Goal: Task Accomplishment & Management: Use online tool/utility

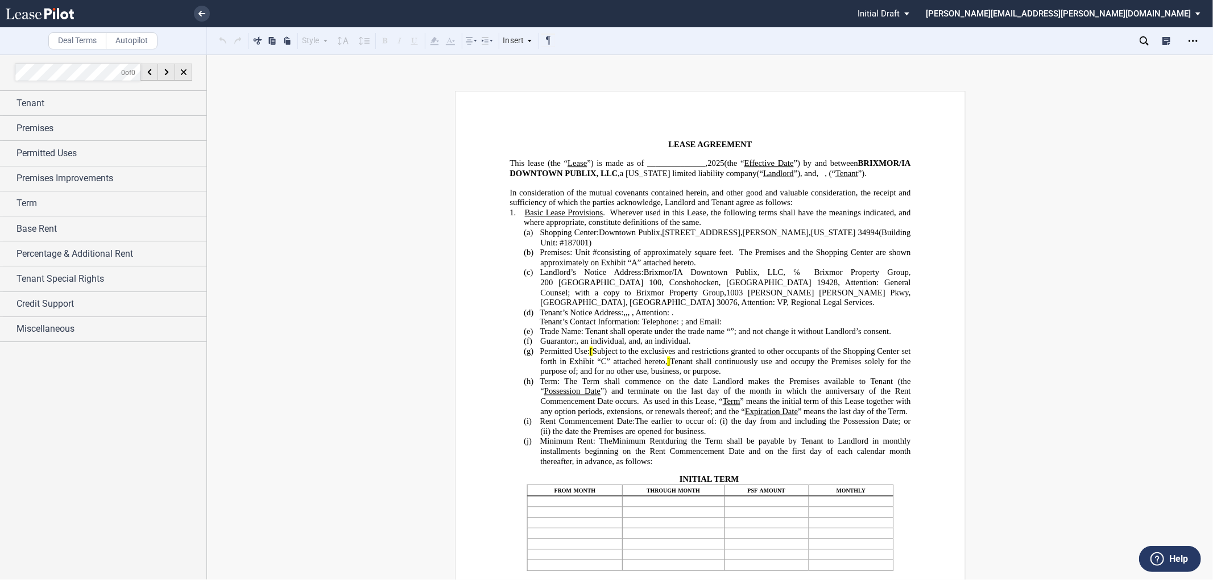
click at [792, 207] on p "In consideration of the mutual covenants contained herein, and other good and v…" at bounding box center [709, 198] width 401 height 20
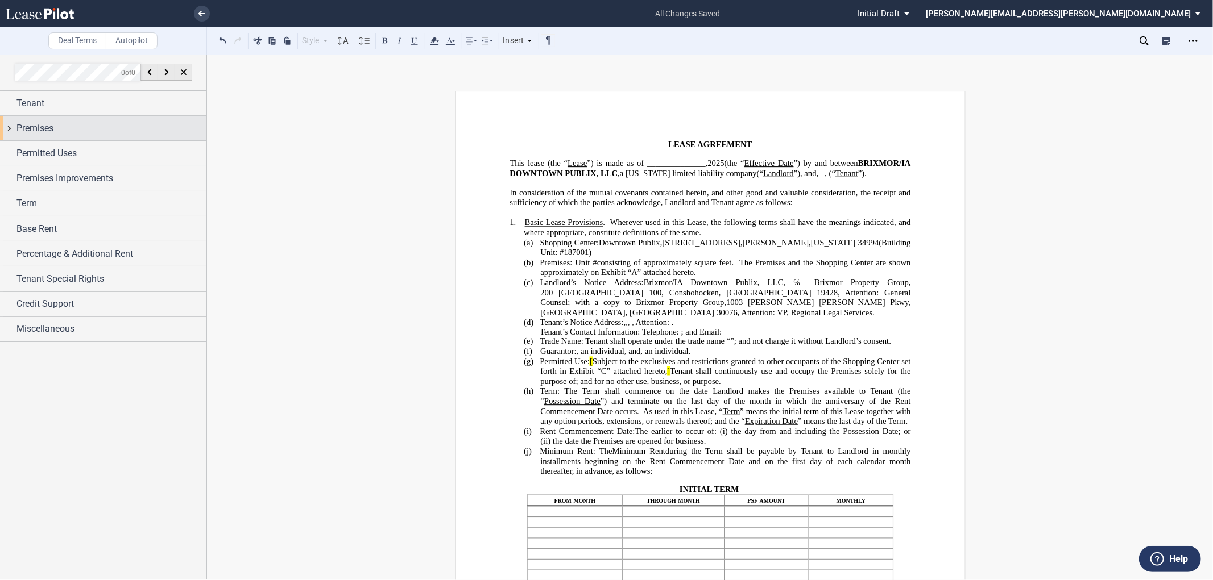
click at [10, 128] on div "Premises" at bounding box center [103, 128] width 206 height 24
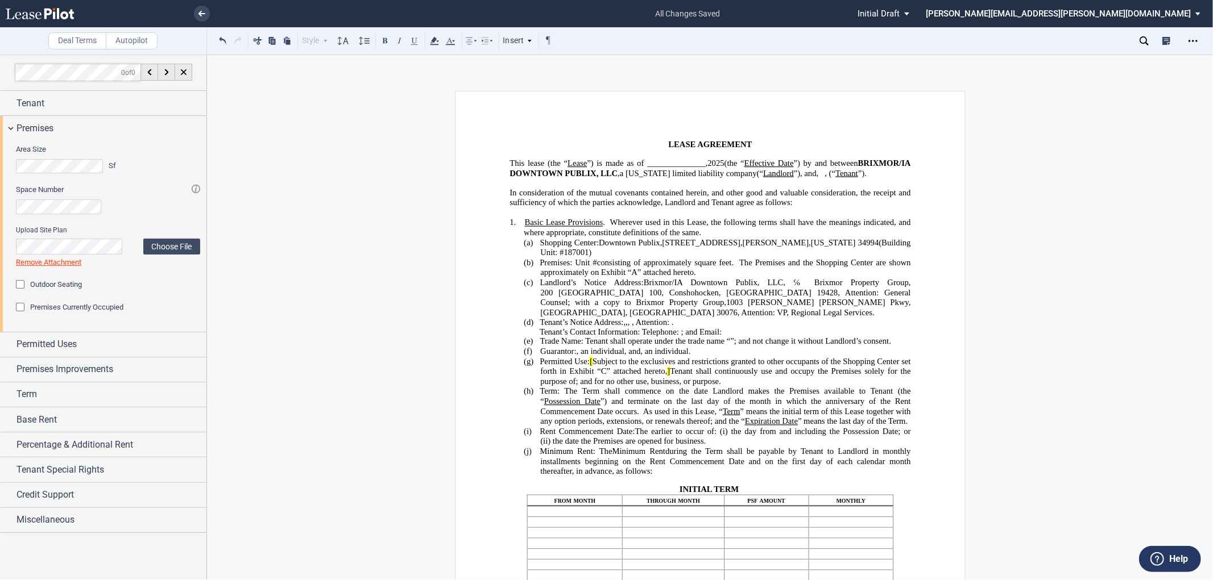
click at [712, 238] on p "1. Basic Lease Provisions . Wherever used in this Lease, the following terms sh…" at bounding box center [717, 228] width 387 height 20
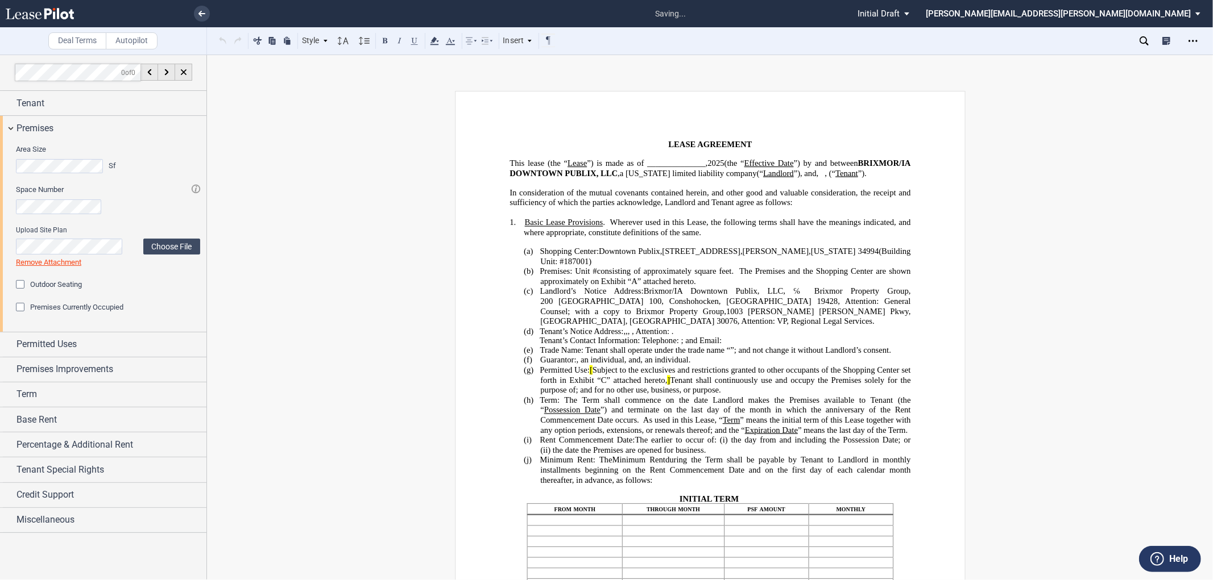
click at [592, 375] on span "[" at bounding box center [591, 371] width 3 height 10
click at [667, 385] on span "]" at bounding box center [668, 381] width 3 height 10
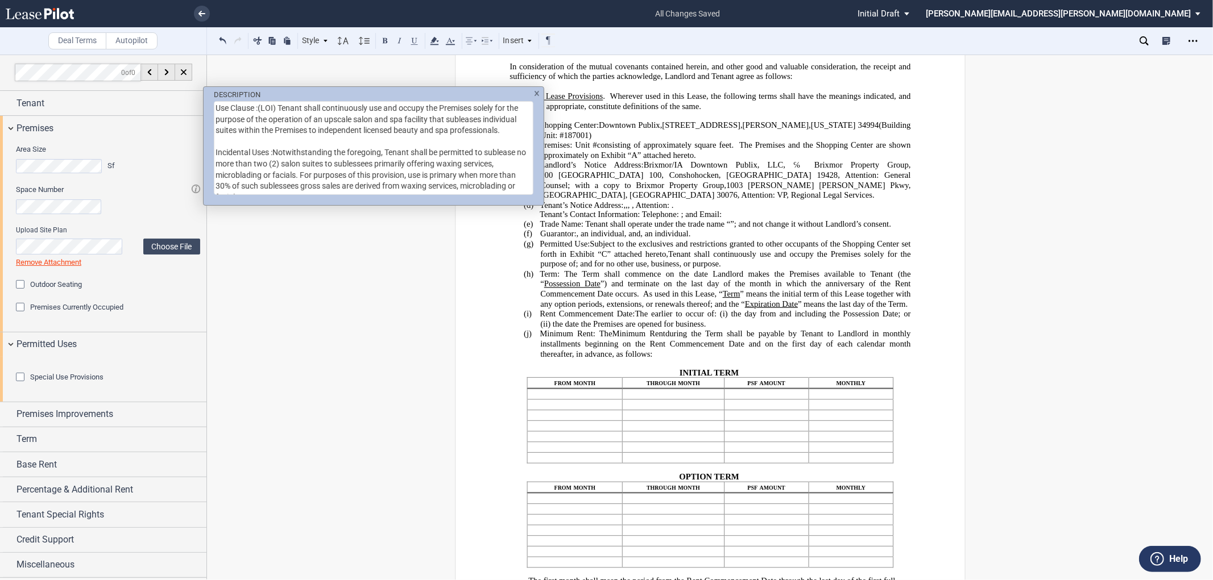
scroll to position [48, 0]
click at [274, 151] on textarea "Use Clause :(LOI) Tenant shall continuously use and occupy the Premises solely …" at bounding box center [373, 148] width 319 height 94
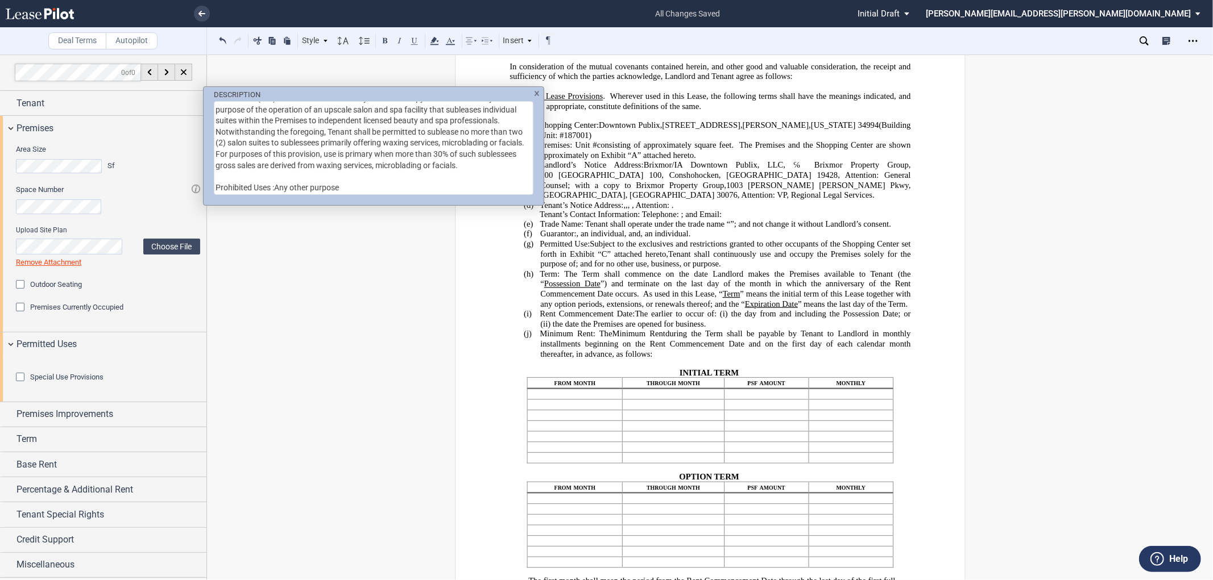
scroll to position [41, 0]
drag, startPoint x: 360, startPoint y: 156, endPoint x: 207, endPoint y: 155, distance: 152.4
click at [207, 155] on div "DESCRIPTION Use Clause :(LOI) Tenant shall continuously use and occupy the Prem…" at bounding box center [374, 141] width 340 height 109
type textarea "Use Clause :(LOI) Tenant shall continuously use and occupy the Premises solely …"
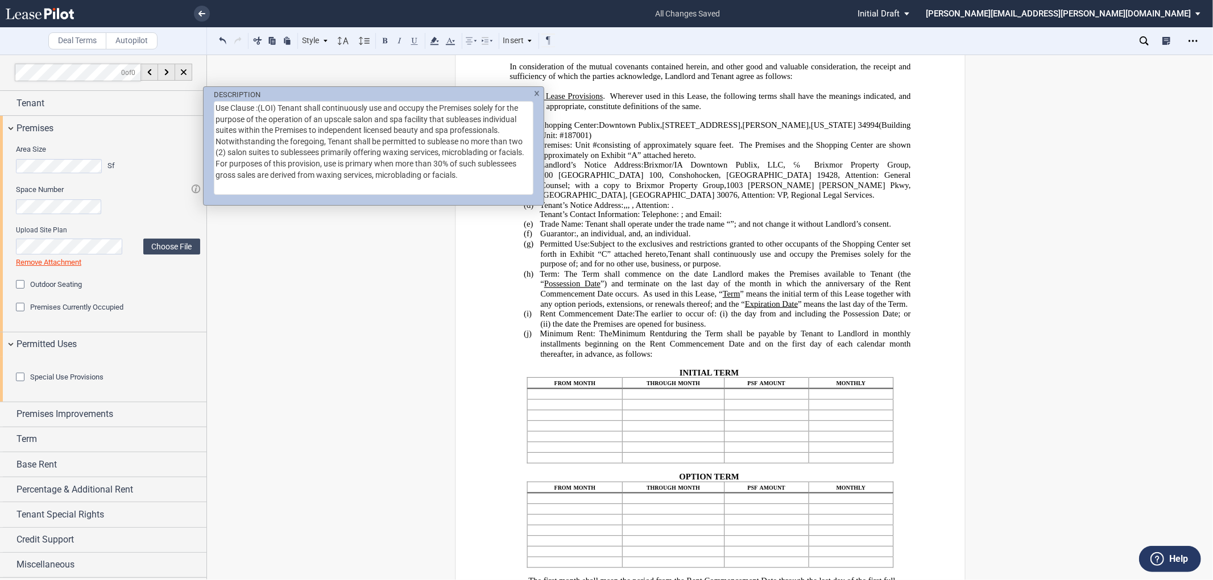
click at [14, 430] on div "DESCRIPTION Use Clause :(LOI) Tenant shall continuously use and occupy the Prem…" at bounding box center [606, 290] width 1213 height 580
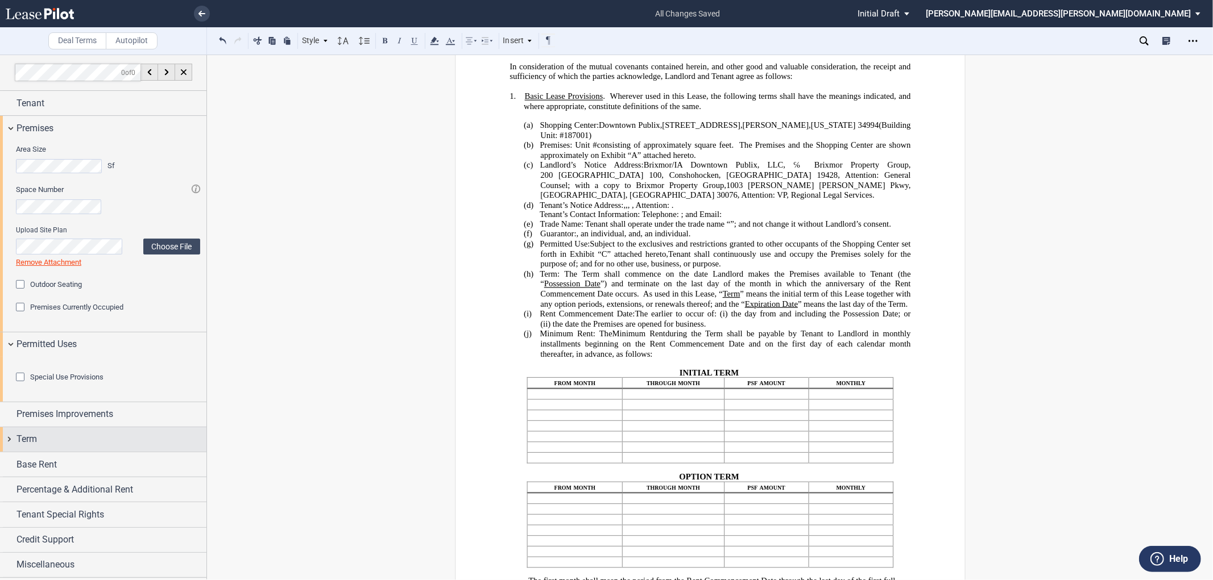
click at [18, 446] on span "Term" at bounding box center [26, 440] width 20 height 14
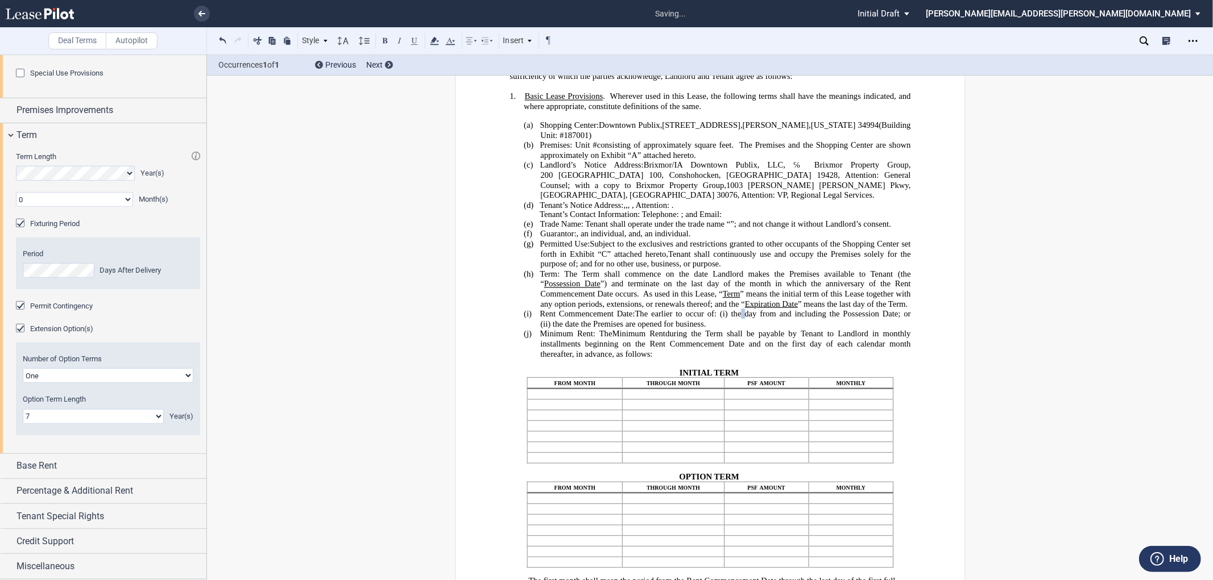
scroll to position [364, 0]
click at [42, 470] on span "Base Rent" at bounding box center [36, 466] width 40 height 14
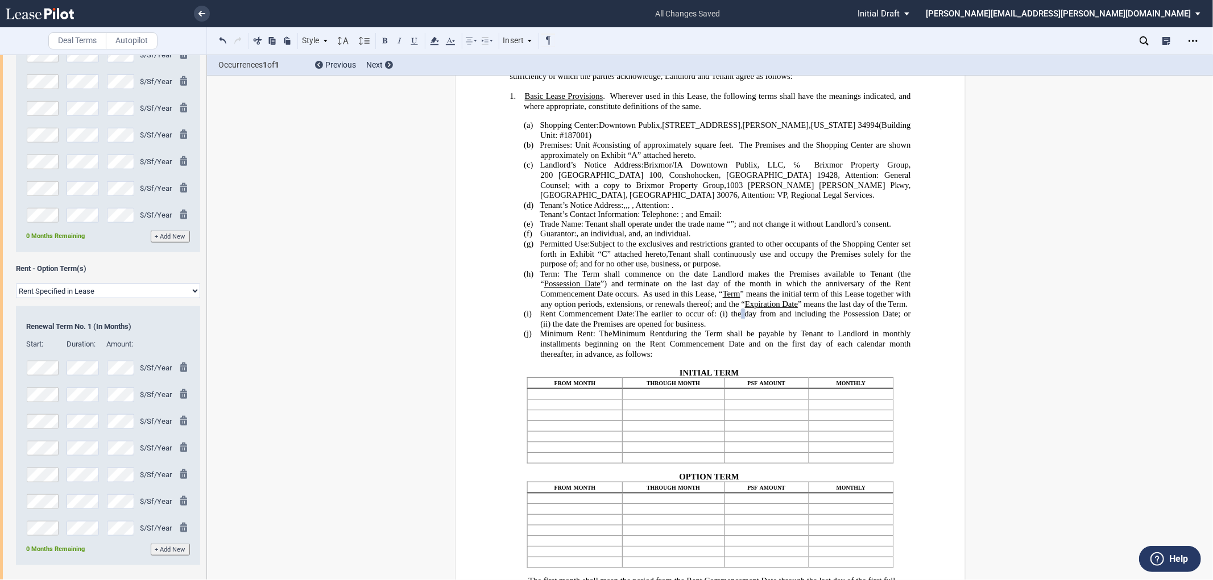
scroll to position [972, 0]
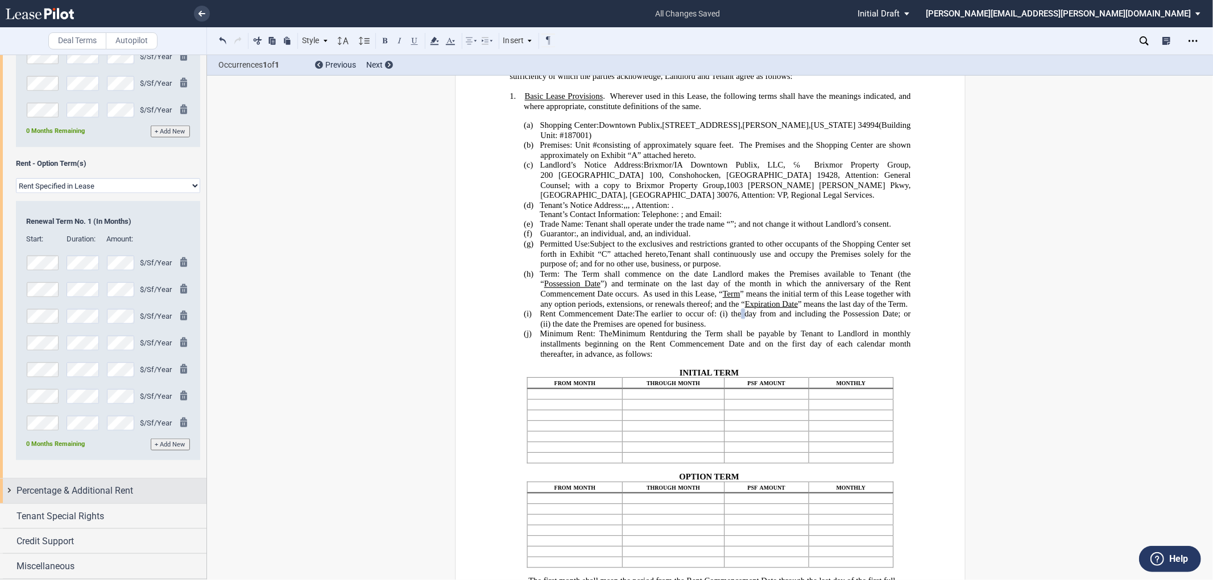
click at [25, 496] on span "Percentage & Additional Rent" at bounding box center [74, 491] width 117 height 14
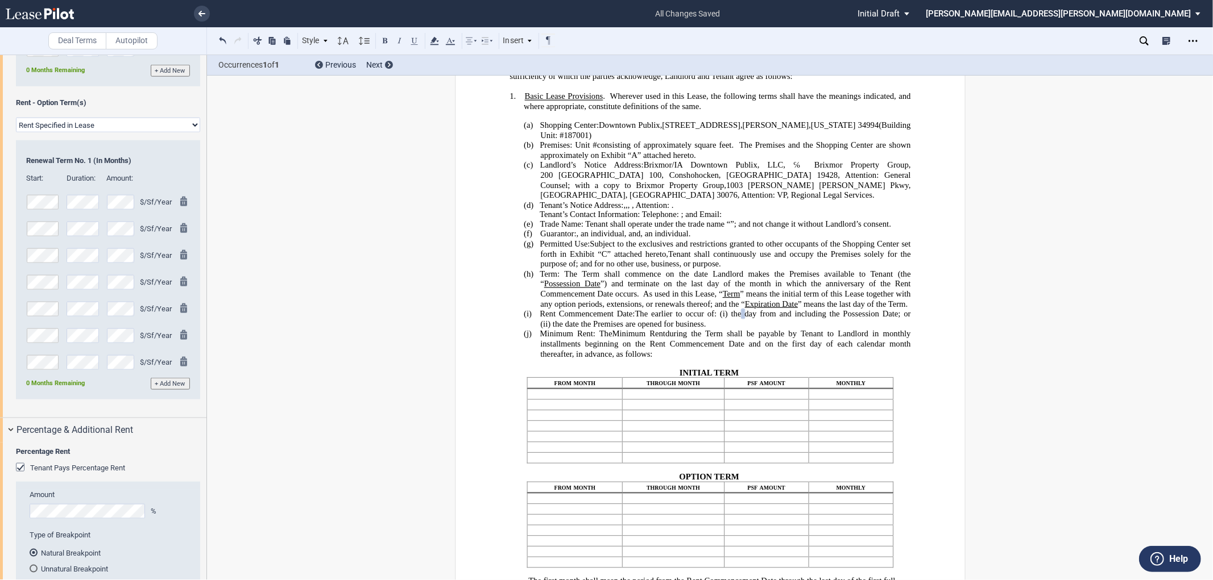
click at [17, 475] on div "Tenant Pays Percentage Rent" at bounding box center [21, 468] width 11 height 11
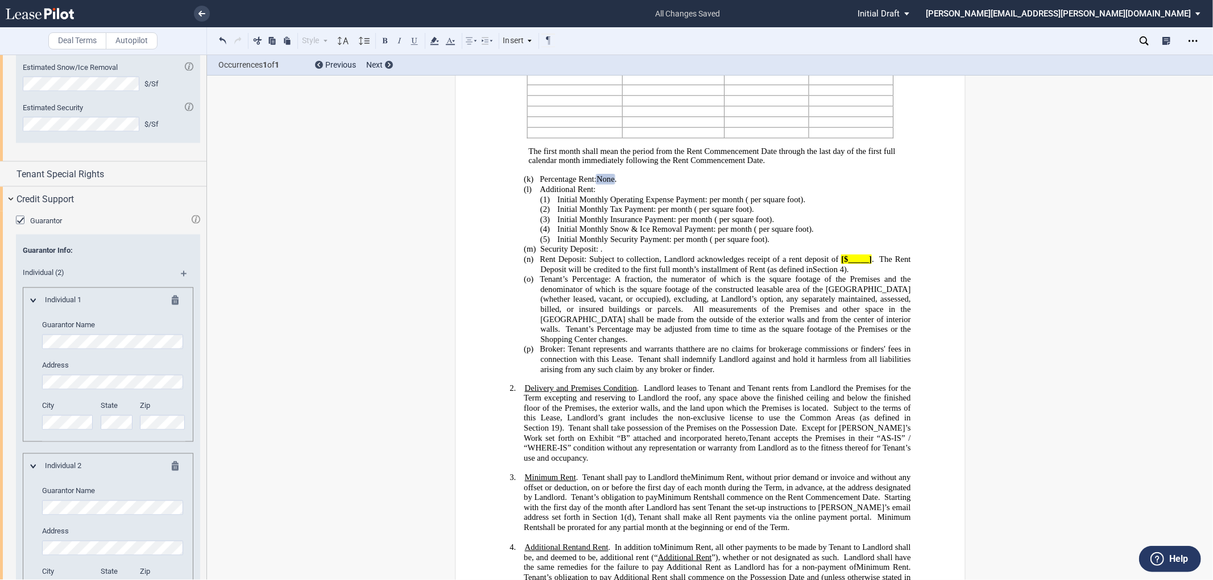
scroll to position [1874, 0]
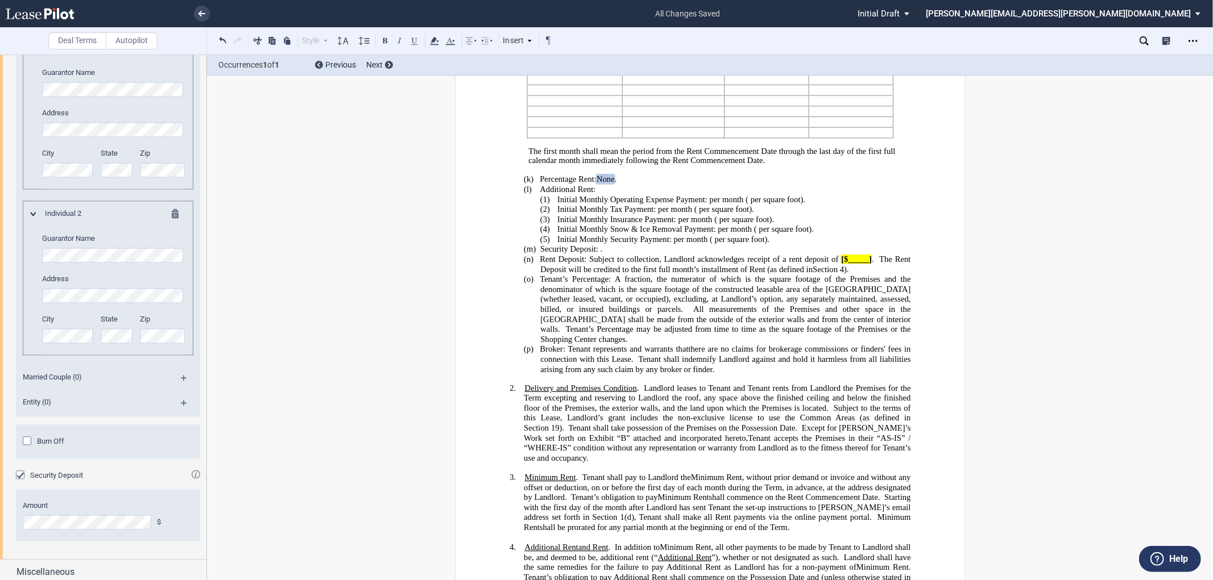
click at [833, 264] on span "Rent Deposit: Subject to collection, Landlord acknowledges receipt of a rent de…" at bounding box center [688, 260] width 298 height 10
click at [838, 264] on span at bounding box center [839, 260] width 3 height 10
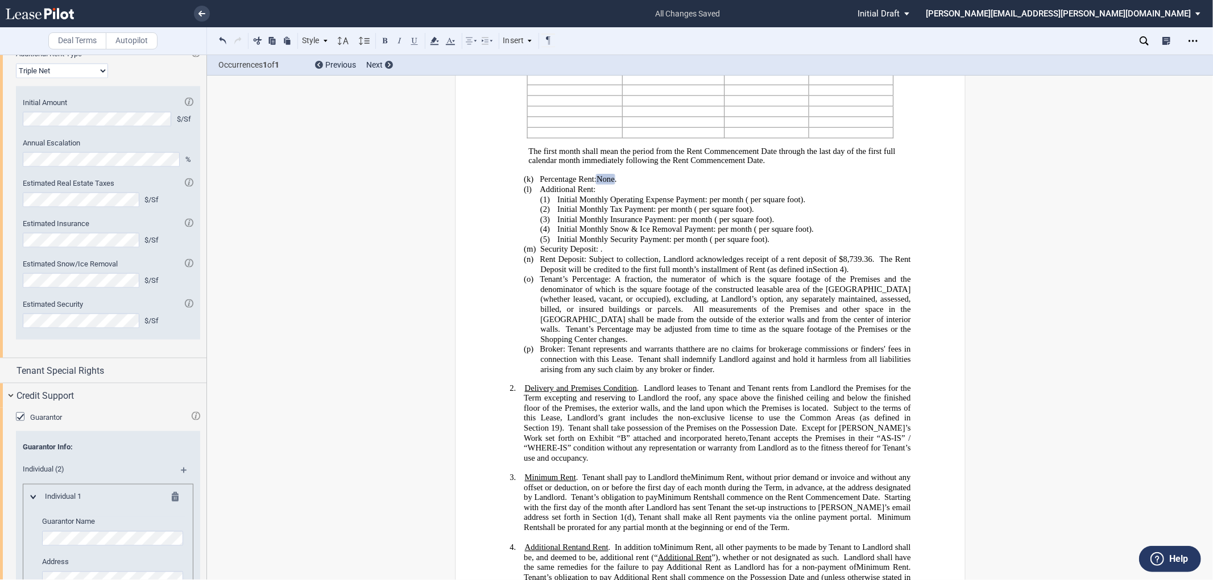
scroll to position [1369, 0]
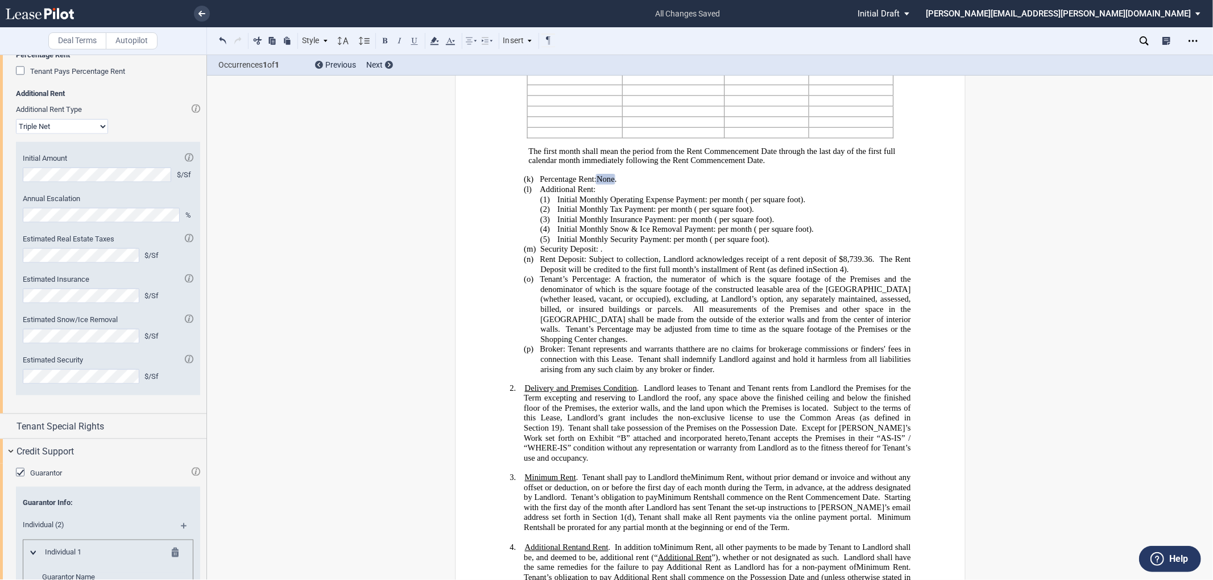
click at [72, 134] on select "Modified Gross Gross Triple Net" at bounding box center [62, 126] width 92 height 15
click at [16, 134] on select "Modified Gross Gross Triple Net" at bounding box center [62, 126] width 92 height 15
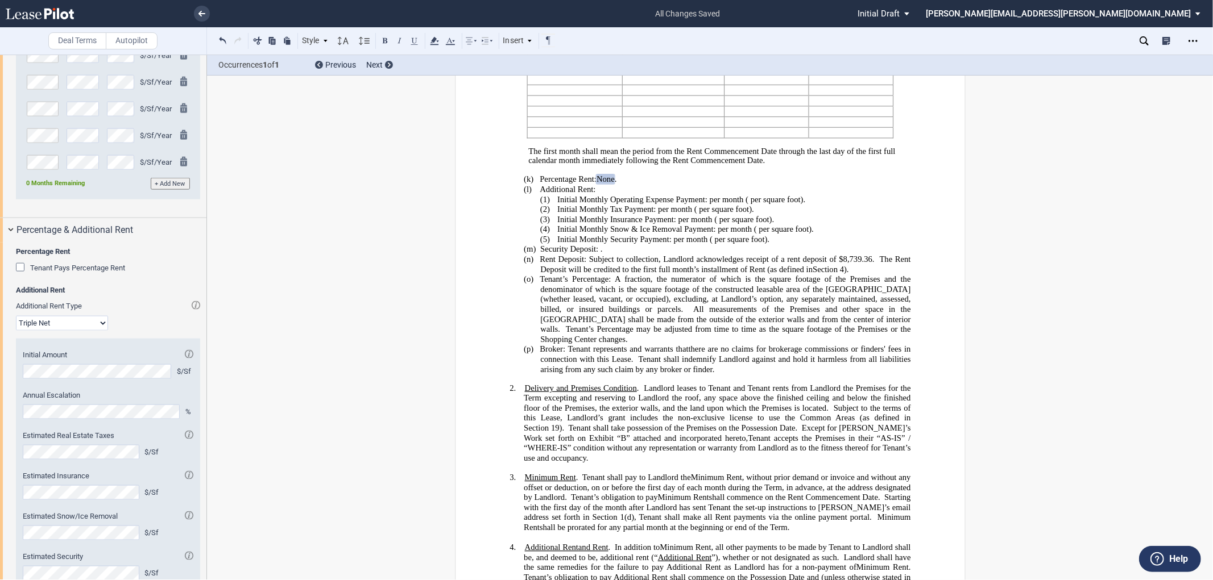
scroll to position [1180, 0]
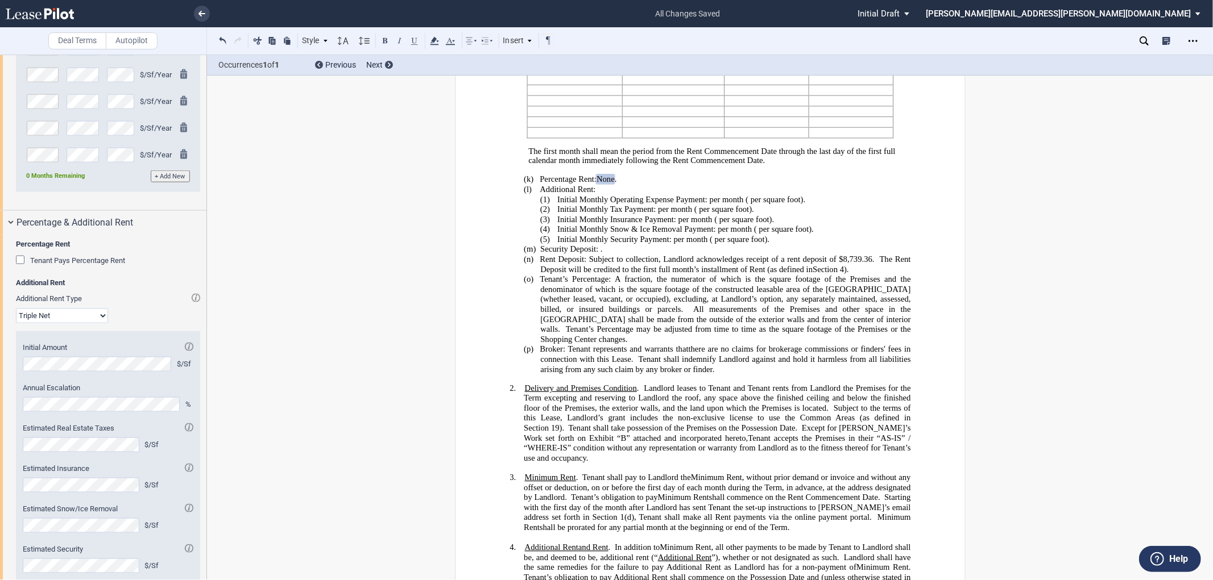
click at [94, 323] on select "Modified Gross Gross Triple Net" at bounding box center [62, 316] width 92 height 15
click at [137, 323] on div "Additional Rent Type Modified Gross Gross Triple Net" at bounding box center [108, 308] width 184 height 29
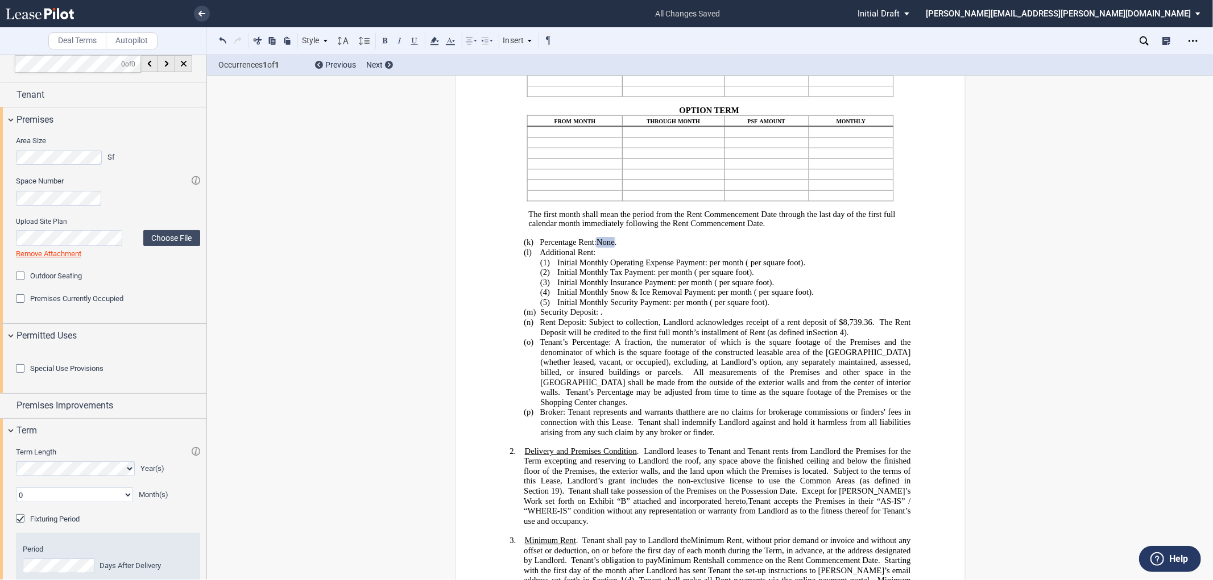
scroll to position [0, 0]
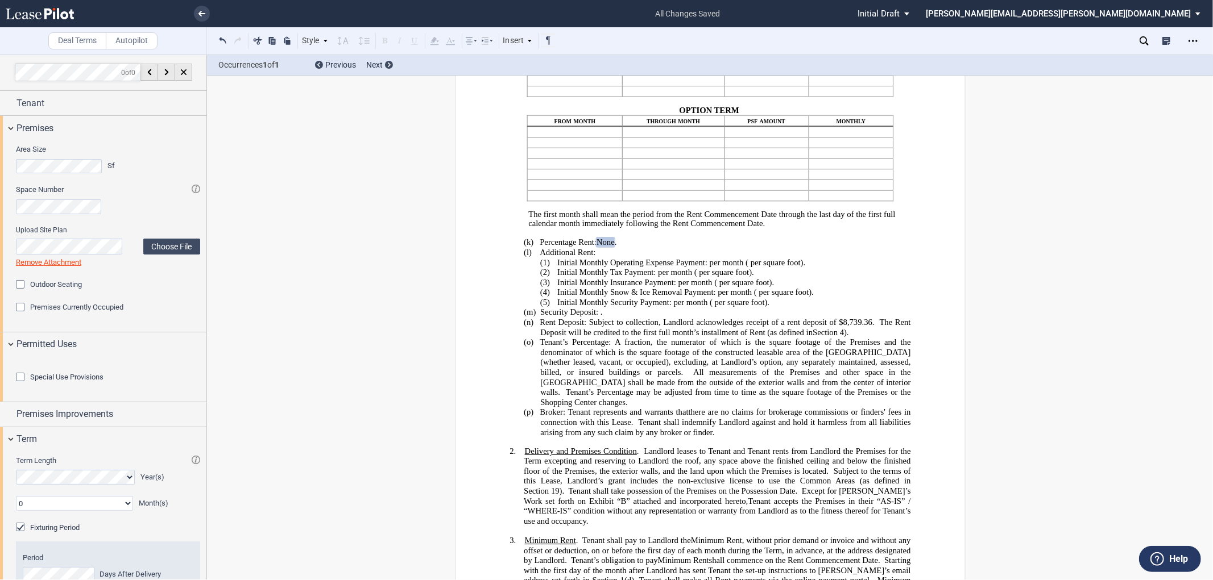
click at [0, 396] on div "Special Use Provisions Restaurant Restaurant" at bounding box center [103, 379] width 206 height 45
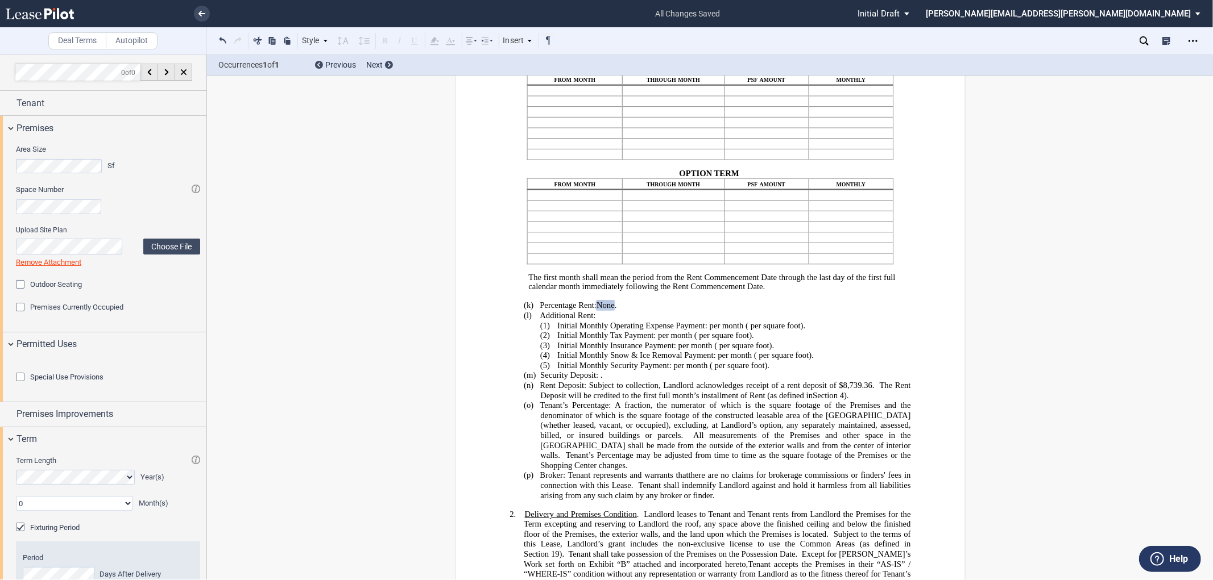
scroll to position [620, 0]
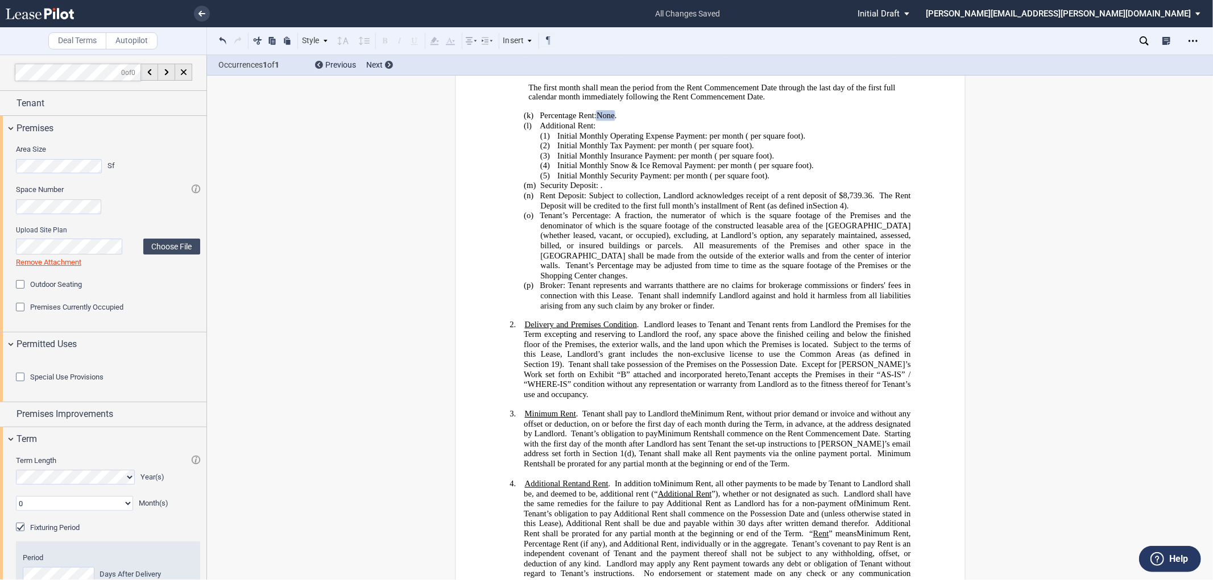
click at [0, 379] on div "Special Use Provisions Restaurant Restaurant" at bounding box center [103, 379] width 206 height 45
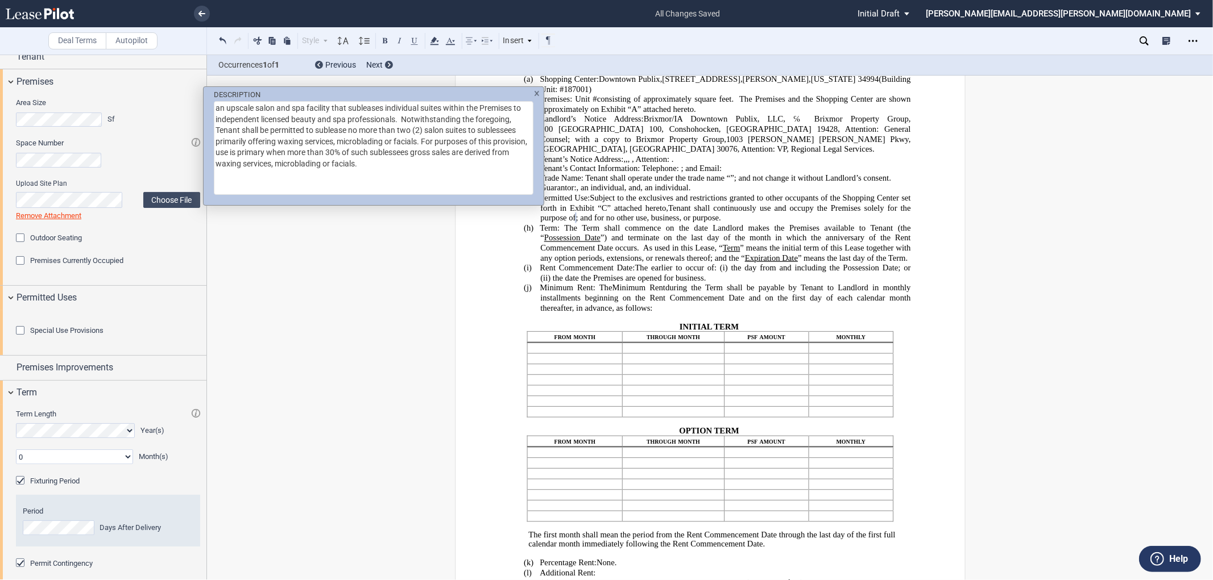
scroll to position [49, 0]
click at [623, 310] on div "DESCRIPTION an upscale salon and spa facility that subleases individual suites …" at bounding box center [606, 290] width 1213 height 580
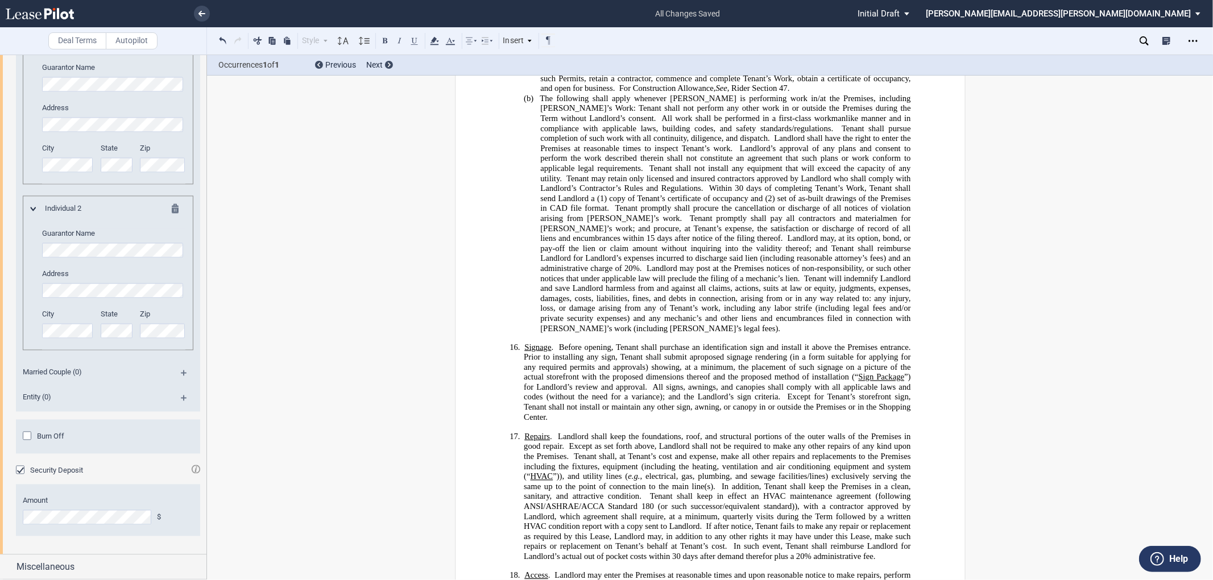
scroll to position [1941, 0]
click at [10, 565] on div "Miscellaneous" at bounding box center [103, 567] width 206 height 24
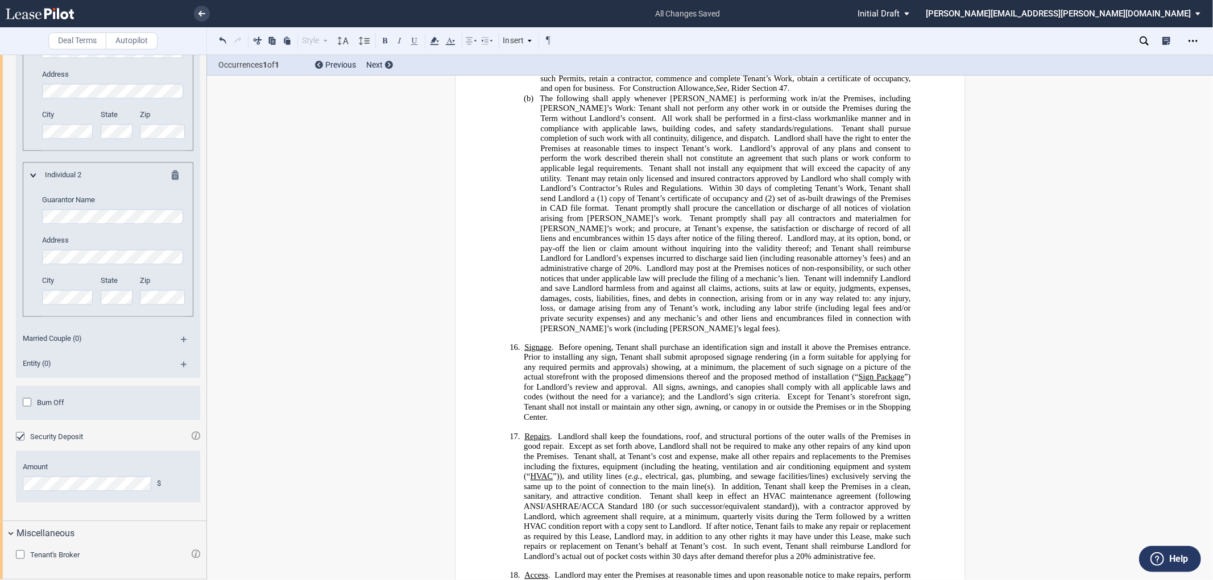
scroll to position [1975, 0]
click at [21, 556] on div "Tenant's Broker" at bounding box center [21, 555] width 11 height 11
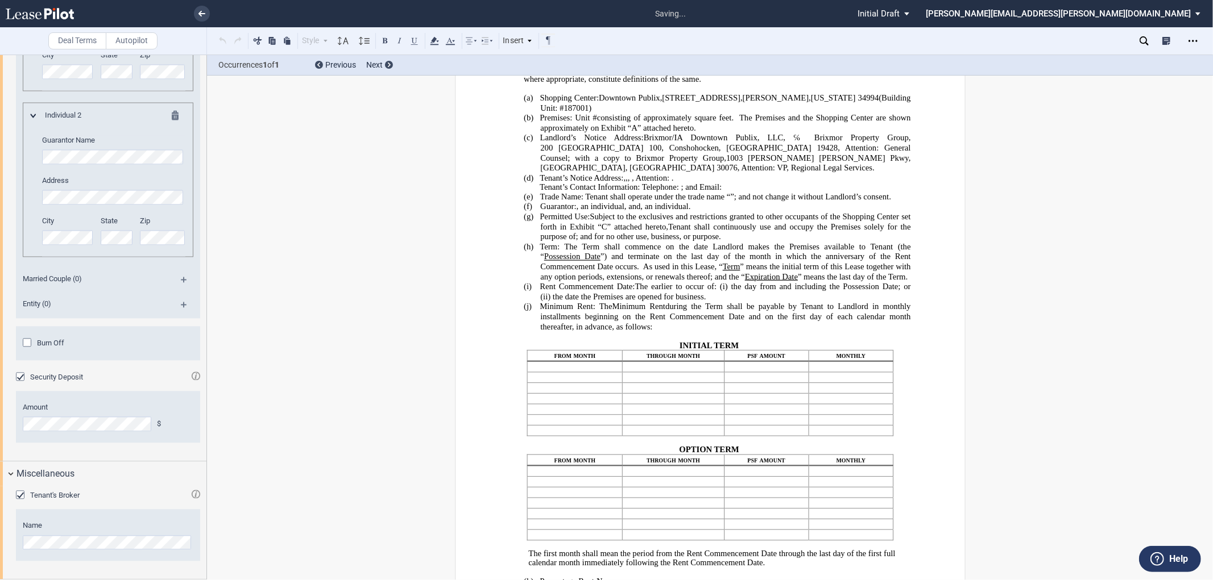
scroll to position [0, 0]
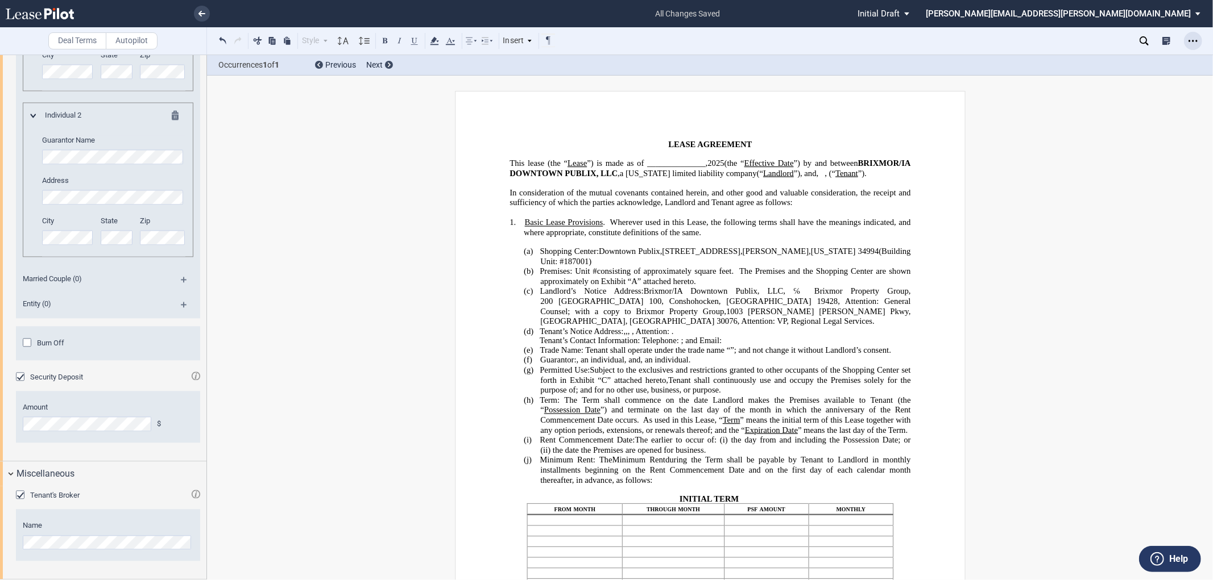
click at [1190, 43] on icon "Open Lease options menu" at bounding box center [1192, 40] width 9 height 9
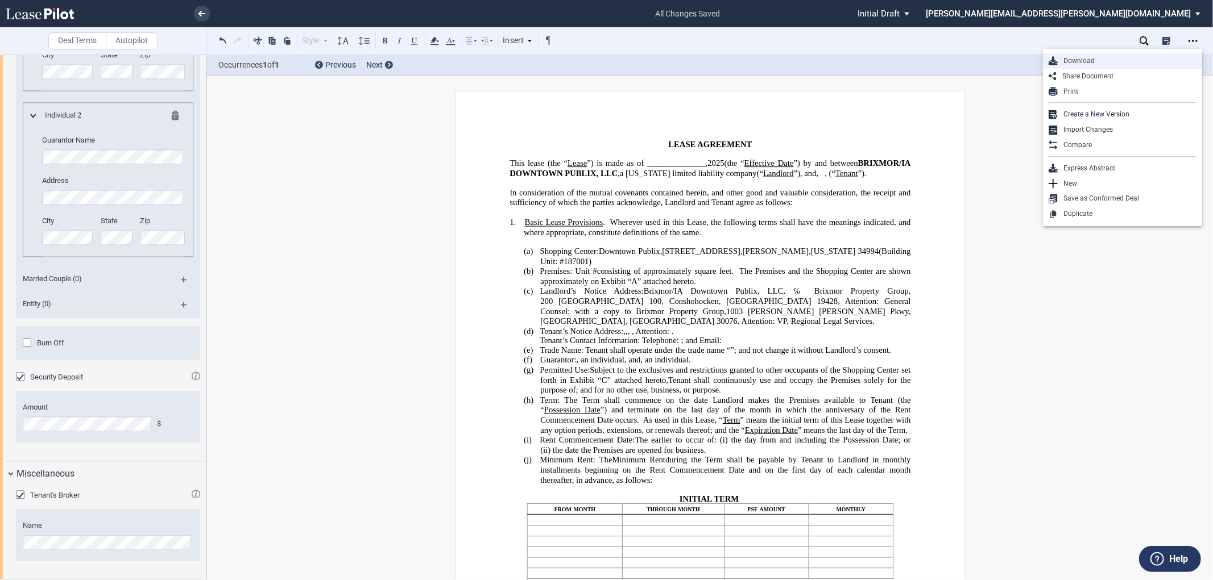
click at [1056, 60] on icon "Download" at bounding box center [1052, 60] width 9 height 9
